Goal: Information Seeking & Learning: Check status

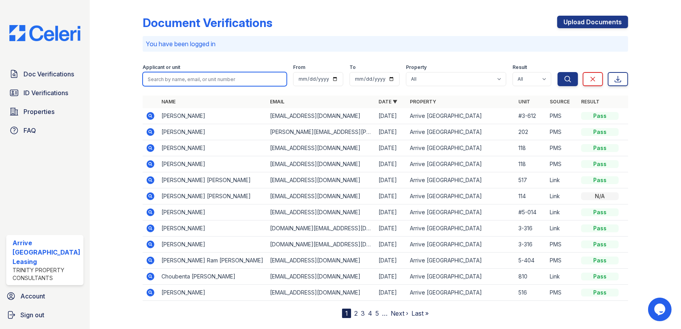
click at [170, 83] on input "search" at bounding box center [215, 79] width 144 height 14
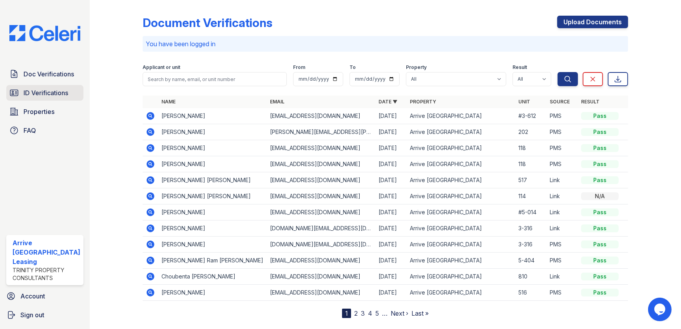
drag, startPoint x: 55, startPoint y: 93, endPoint x: 11, endPoint y: 95, distance: 43.9
click at [56, 94] on span "ID Verifications" at bounding box center [46, 92] width 45 height 9
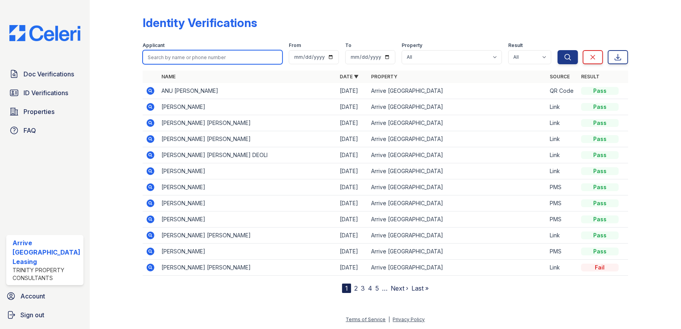
click at [159, 55] on input "search" at bounding box center [213, 57] width 140 height 14
paste input "Kumaraswamy"
type input "Kumaraswamy"
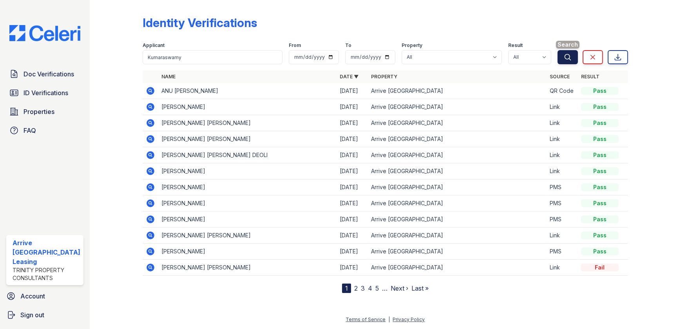
click at [568, 58] on icon "submit" at bounding box center [568, 57] width 8 height 8
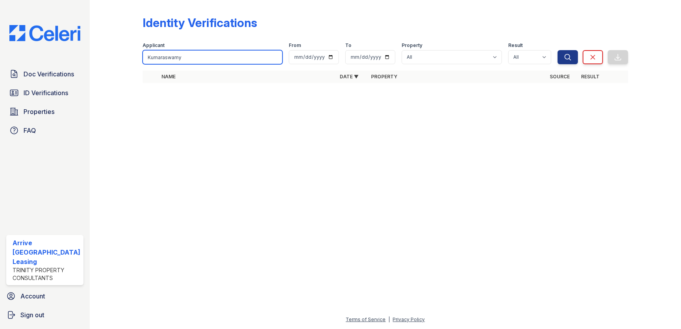
click at [193, 58] on input "Kumaraswamy" at bounding box center [213, 57] width 140 height 14
click at [200, 53] on input "Kumaraswamy" at bounding box center [213, 57] width 140 height 14
paste input "Mahadev"
type input "Kumaraswamy Mahadev"
click at [559, 59] on button "Search" at bounding box center [568, 57] width 20 height 14
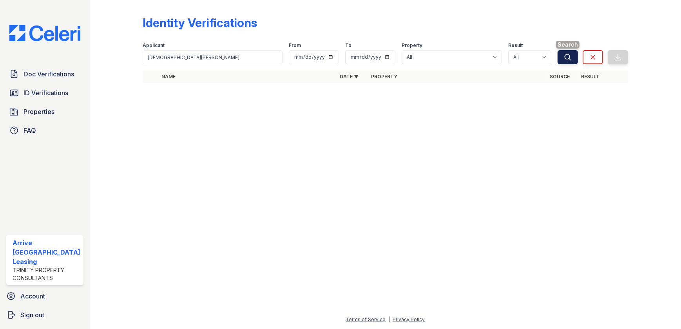
click at [564, 58] on icon "submit" at bounding box center [568, 57] width 8 height 8
click at [573, 59] on button "Search" at bounding box center [568, 57] width 20 height 14
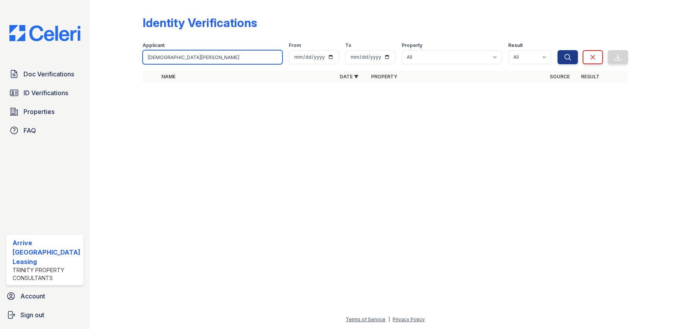
click at [235, 55] on input "Kumaraswamy Mahadev" at bounding box center [213, 57] width 140 height 14
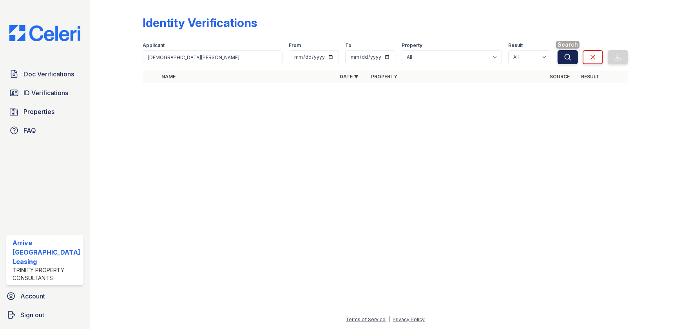
click at [568, 54] on icon "submit" at bounding box center [568, 57] width 8 height 8
click at [568, 55] on icon "submit" at bounding box center [568, 57] width 8 height 8
click at [47, 98] on link "ID Verifications" at bounding box center [44, 93] width 77 height 16
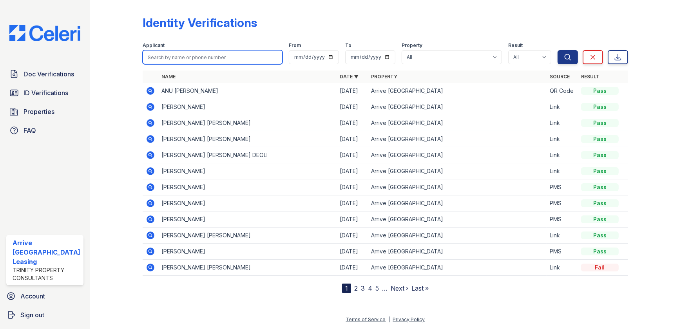
click at [191, 53] on input "search" at bounding box center [213, 57] width 140 height 14
type input "Kumaraswamy Mahadev"
click at [570, 58] on icon "submit" at bounding box center [568, 57] width 8 height 8
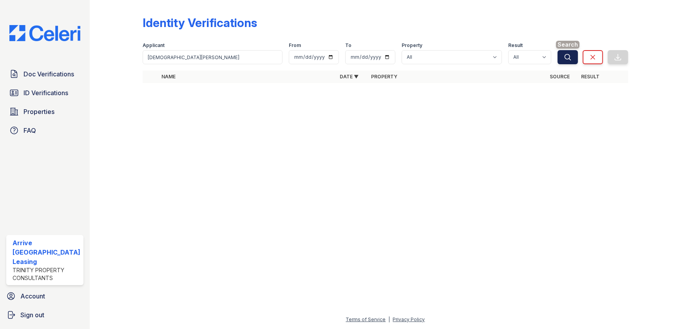
click at [567, 59] on icon "submit" at bounding box center [568, 57] width 6 height 6
click at [45, 91] on span "ID Verifications" at bounding box center [46, 92] width 45 height 9
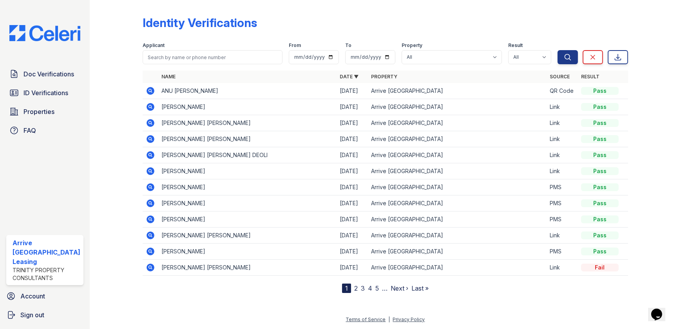
click at [357, 290] on nav "1 2 3 4 5 … Next › Last »" at bounding box center [385, 288] width 87 height 9
click at [355, 288] on link "2" at bounding box center [356, 289] width 4 height 8
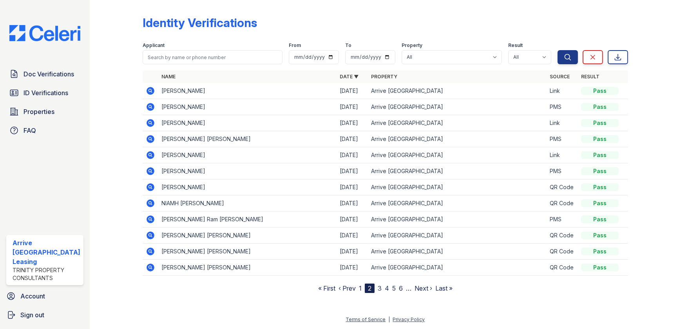
click at [380, 288] on link "3" at bounding box center [380, 289] width 4 height 8
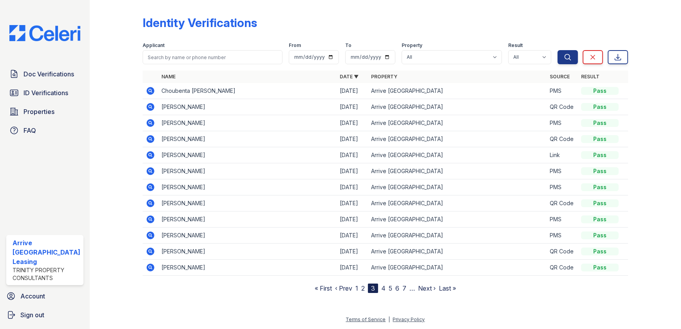
click at [383, 288] on link "4" at bounding box center [383, 289] width 4 height 8
click at [388, 289] on link "5" at bounding box center [387, 289] width 4 height 8
click at [390, 289] on link "6" at bounding box center [390, 289] width 4 height 8
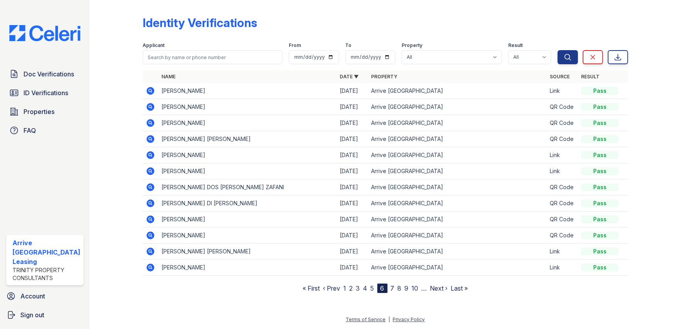
click at [392, 287] on link "7" at bounding box center [393, 289] width 4 height 8
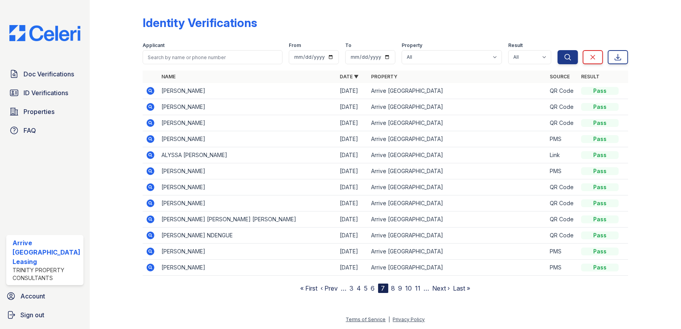
click at [392, 287] on link "8" at bounding box center [394, 289] width 4 height 8
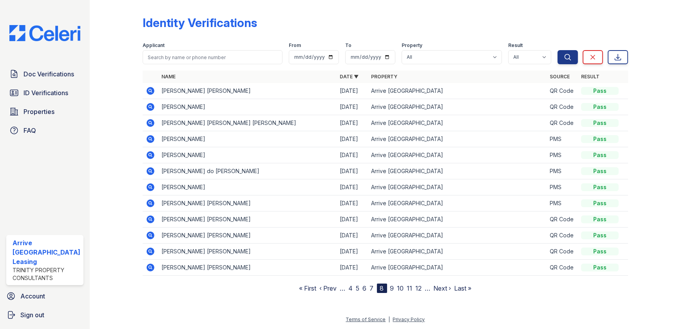
click at [392, 288] on link "9" at bounding box center [392, 289] width 4 height 8
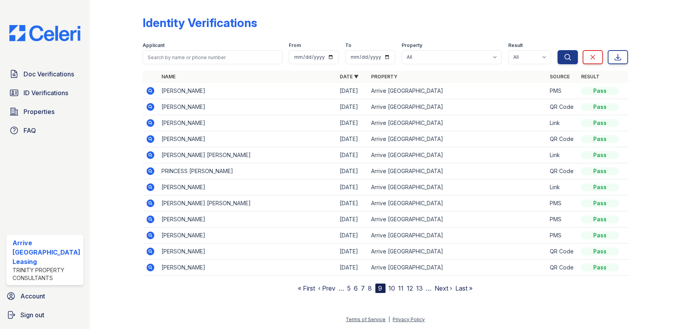
click at [394, 288] on link "10" at bounding box center [392, 289] width 7 height 8
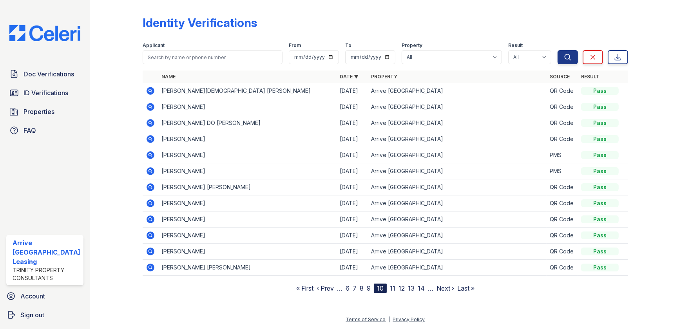
click at [391, 289] on link "11" at bounding box center [392, 289] width 5 height 8
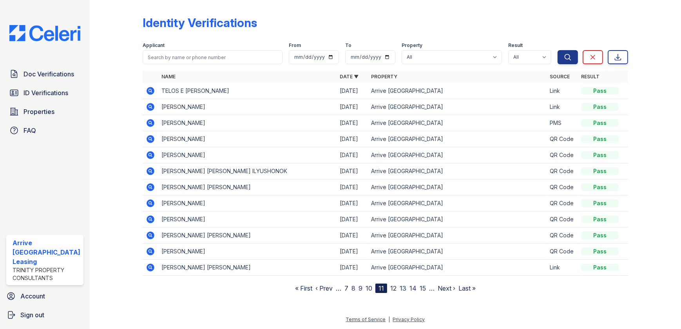
click at [401, 288] on link "13" at bounding box center [403, 289] width 7 height 8
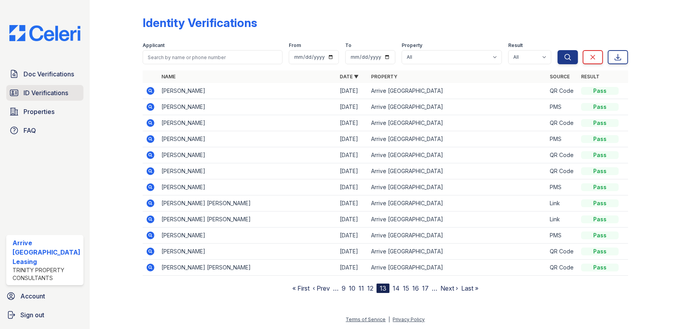
click at [47, 91] on span "ID Verifications" at bounding box center [46, 92] width 45 height 9
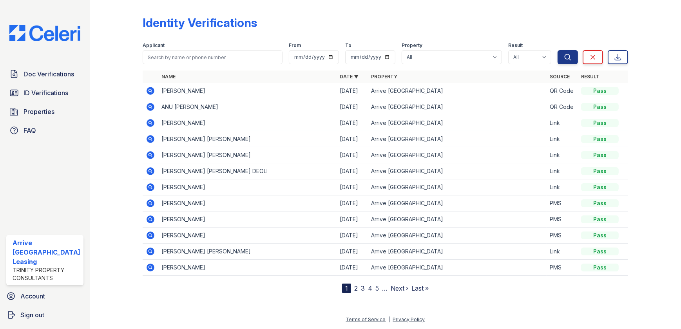
click at [149, 91] on icon at bounding box center [150, 90] width 9 height 9
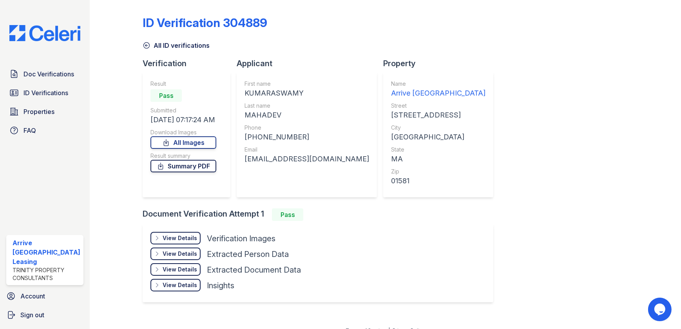
click at [187, 169] on link "Summary PDF" at bounding box center [184, 166] width 66 height 13
click at [145, 47] on icon at bounding box center [147, 46] width 8 height 8
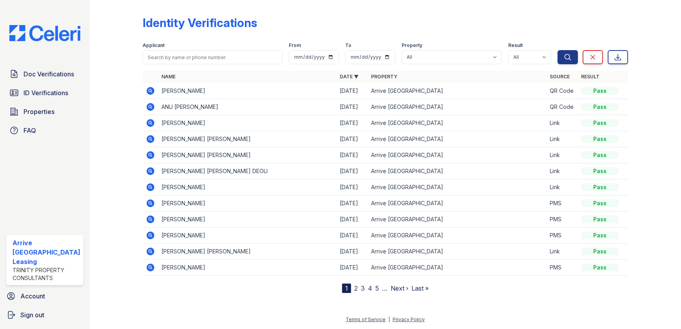
click at [154, 90] on td at bounding box center [151, 91] width 16 height 16
click at [147, 90] on icon at bounding box center [151, 91] width 8 height 8
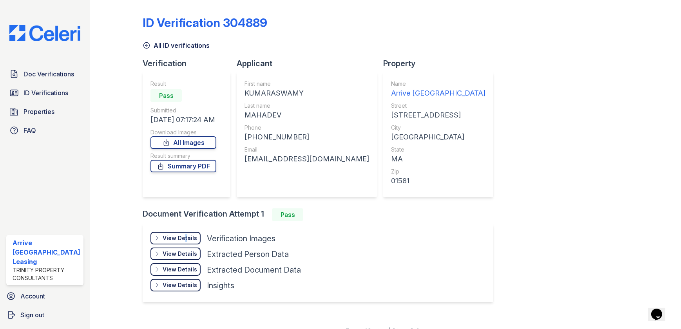
click at [183, 240] on div "View Details" at bounding box center [180, 238] width 34 height 8
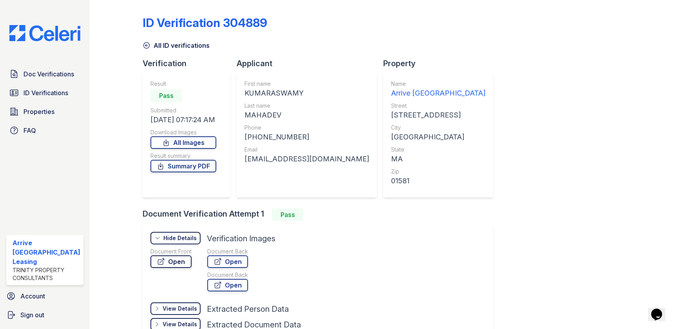
click at [181, 264] on link "Open" at bounding box center [171, 262] width 41 height 13
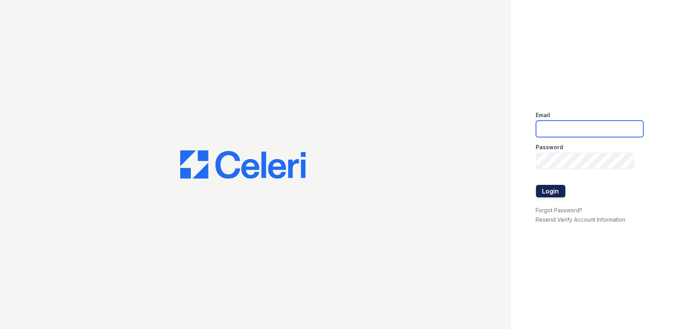
type input "ArriveWestborough@trinity-pm.com"
click at [548, 187] on button "Login" at bounding box center [550, 191] width 29 height 13
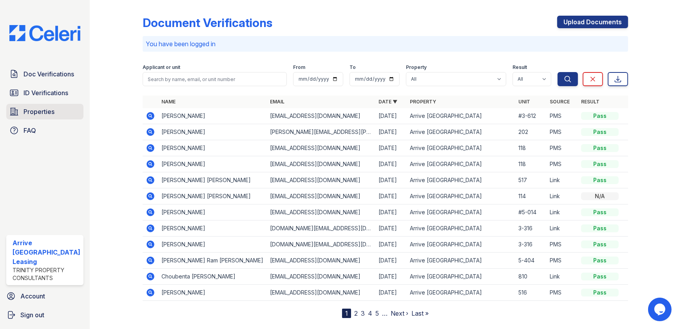
click at [43, 111] on span "Properties" at bounding box center [39, 111] width 31 height 9
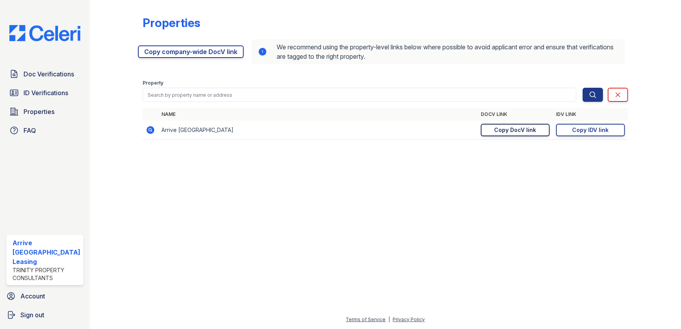
click at [486, 126] on link "Copy DocV link Copy link" at bounding box center [515, 130] width 69 height 13
click at [593, 134] on link "Copy IDV link Copy link" at bounding box center [590, 130] width 69 height 13
click at [55, 92] on span "ID Verifications" at bounding box center [46, 92] width 45 height 9
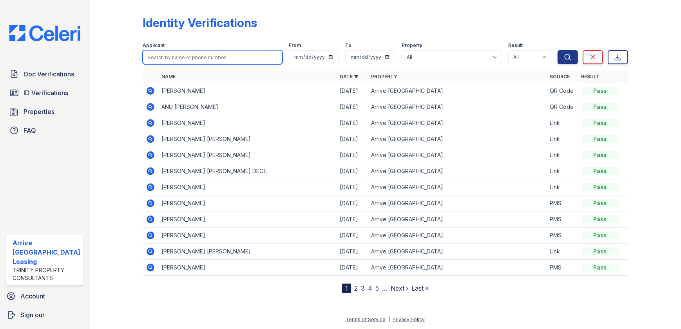
click at [181, 61] on input "search" at bounding box center [213, 57] width 140 height 14
paste input "Sornanathan"
type input "Sornanathan"
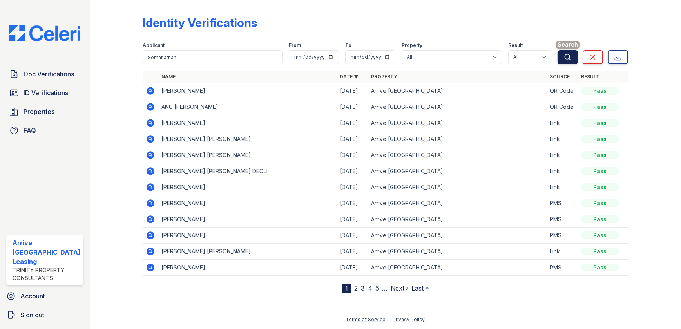
drag, startPoint x: 569, startPoint y: 60, endPoint x: 565, endPoint y: 62, distance: 4.6
click at [568, 60] on icon "submit" at bounding box center [568, 57] width 8 height 8
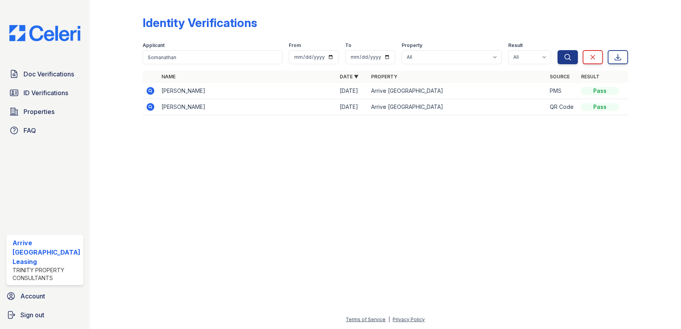
click at [149, 94] on icon at bounding box center [151, 91] width 8 height 8
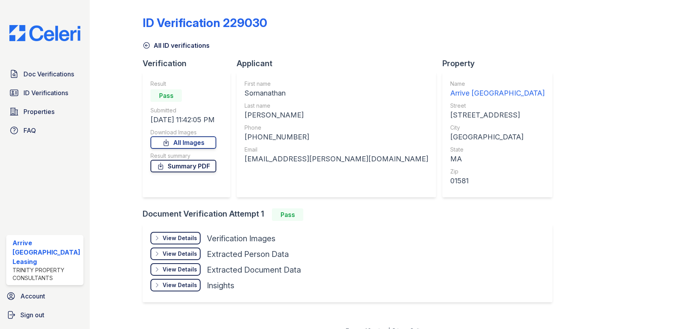
click at [178, 163] on link "Summary PDF" at bounding box center [184, 166] width 66 height 13
